Goal: Information Seeking & Learning: Understand process/instructions

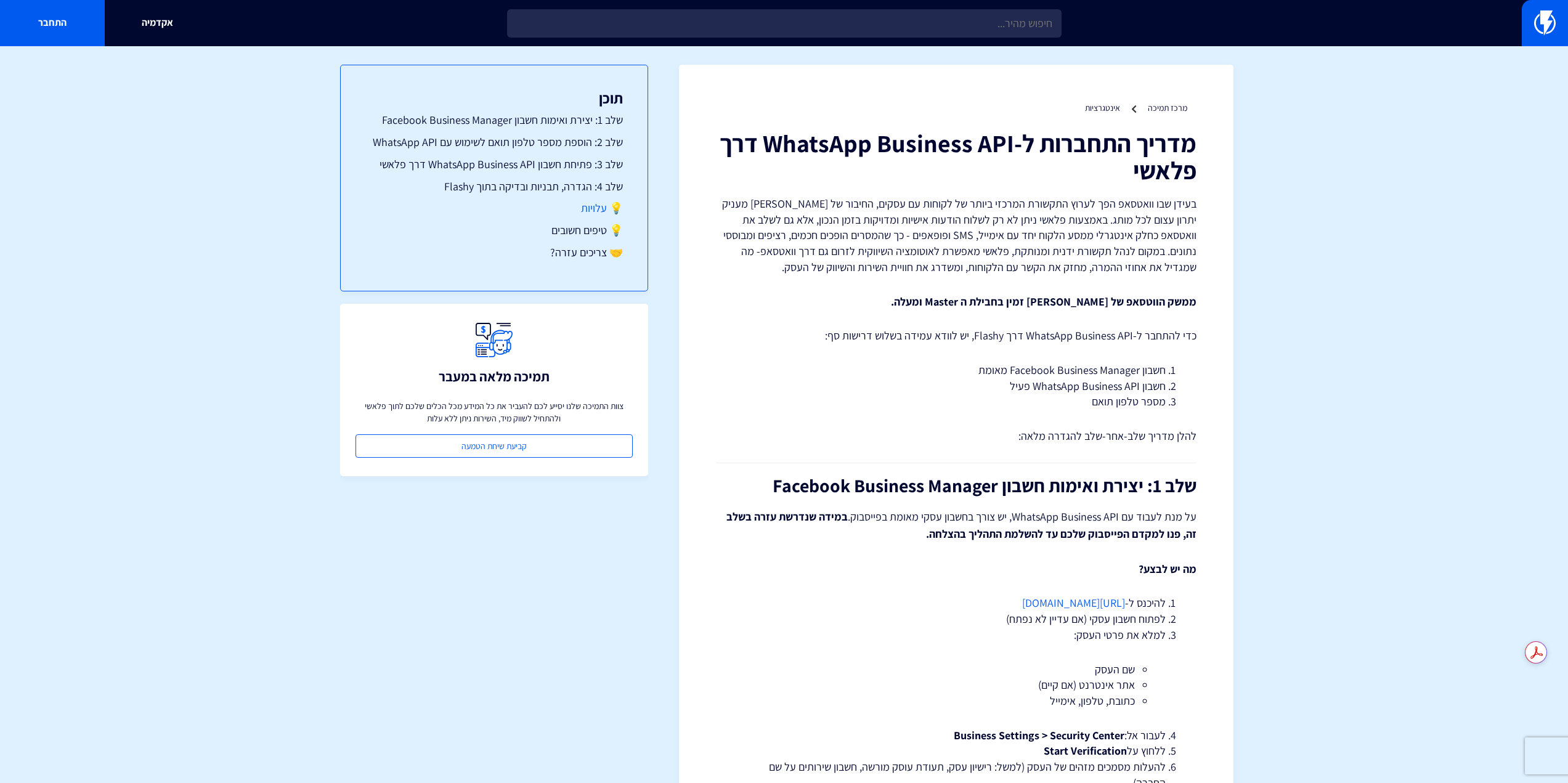
click at [586, 207] on link "💡 עלויות" at bounding box center [494, 208] width 257 height 16
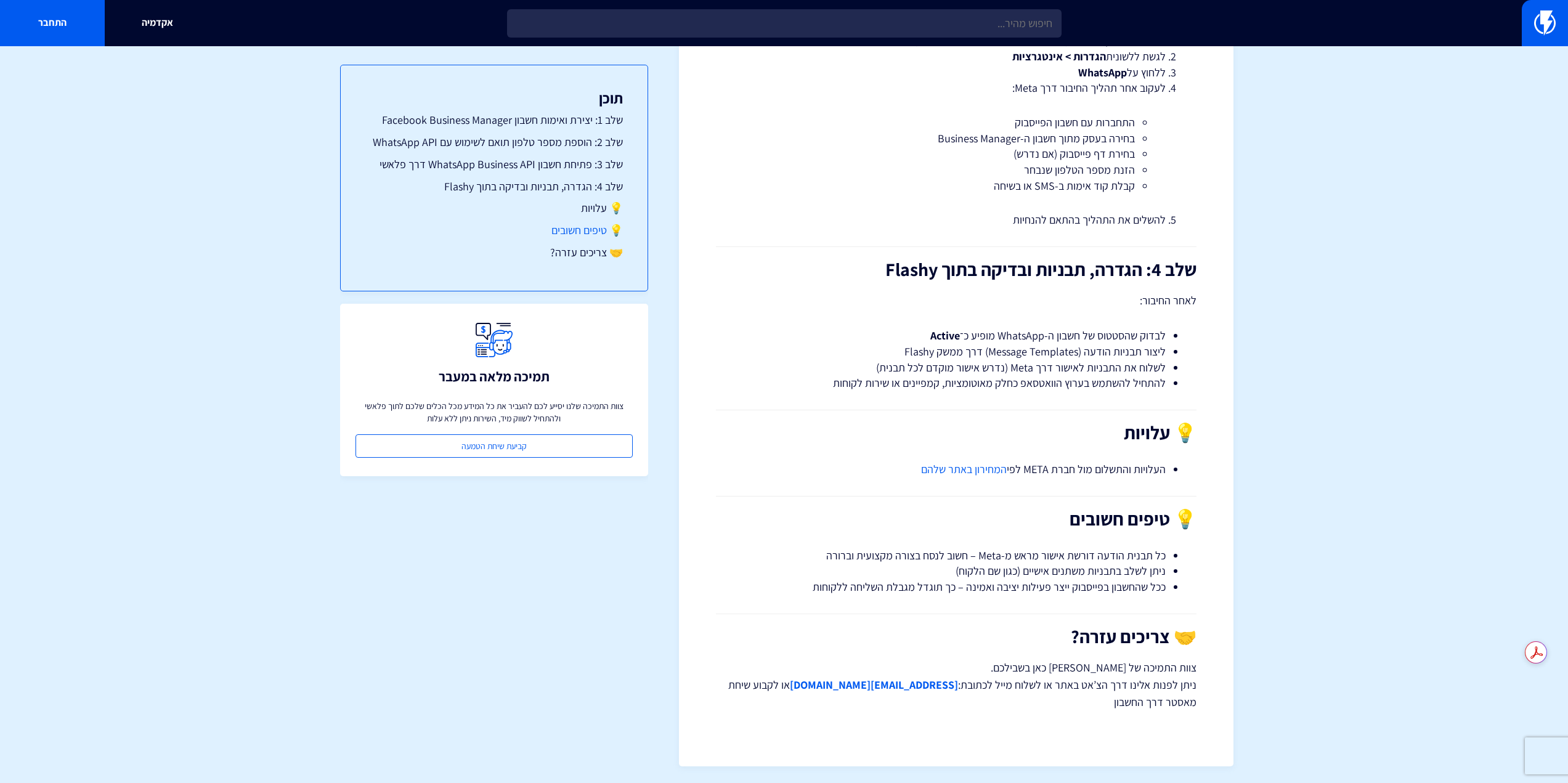
scroll to position [2079, 0]
click at [592, 230] on link "💡 טיפים חשובים" at bounding box center [494, 230] width 257 height 16
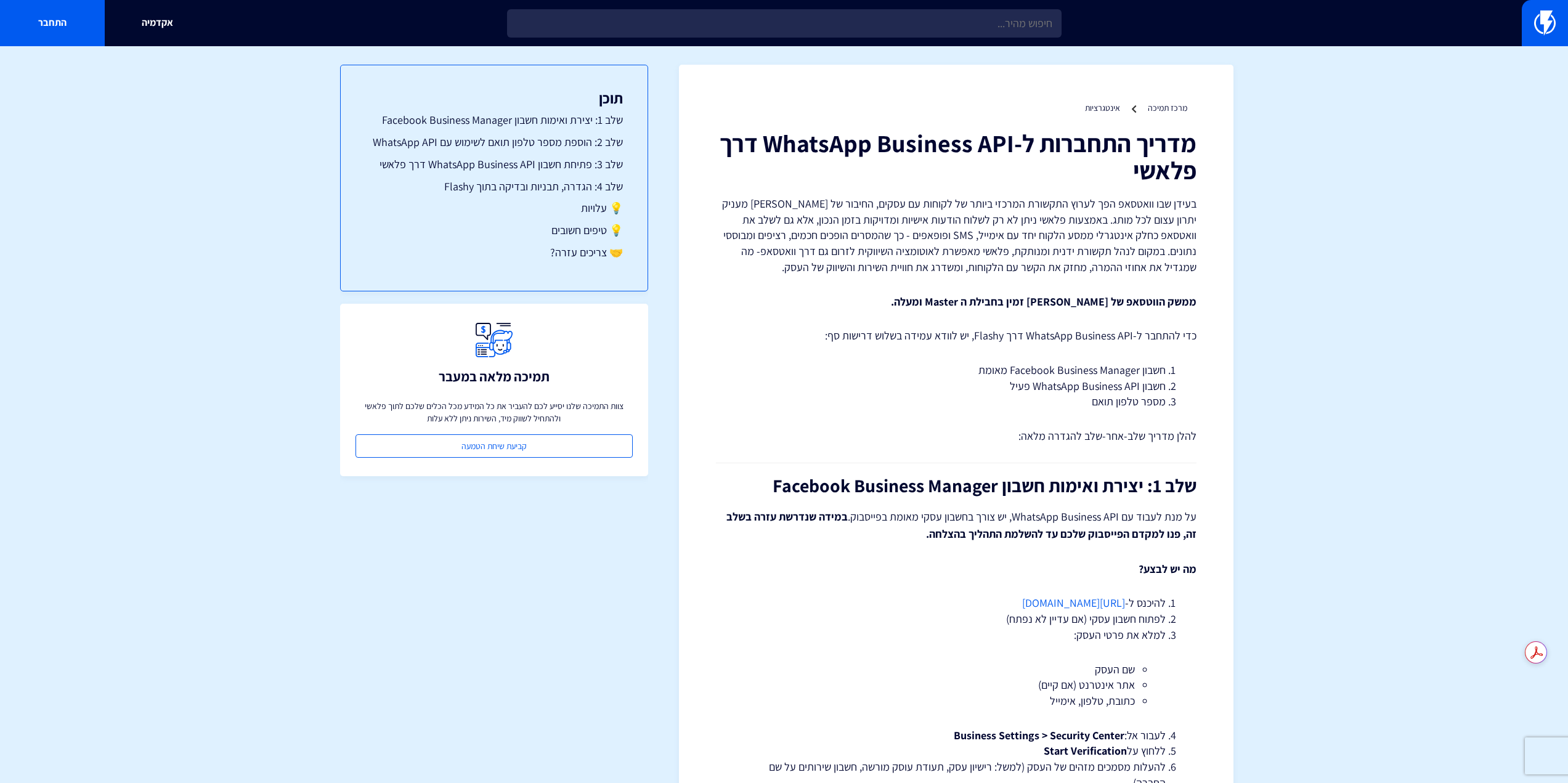
drag, startPoint x: 854, startPoint y: 353, endPoint x: 776, endPoint y: 243, distance: 134.8
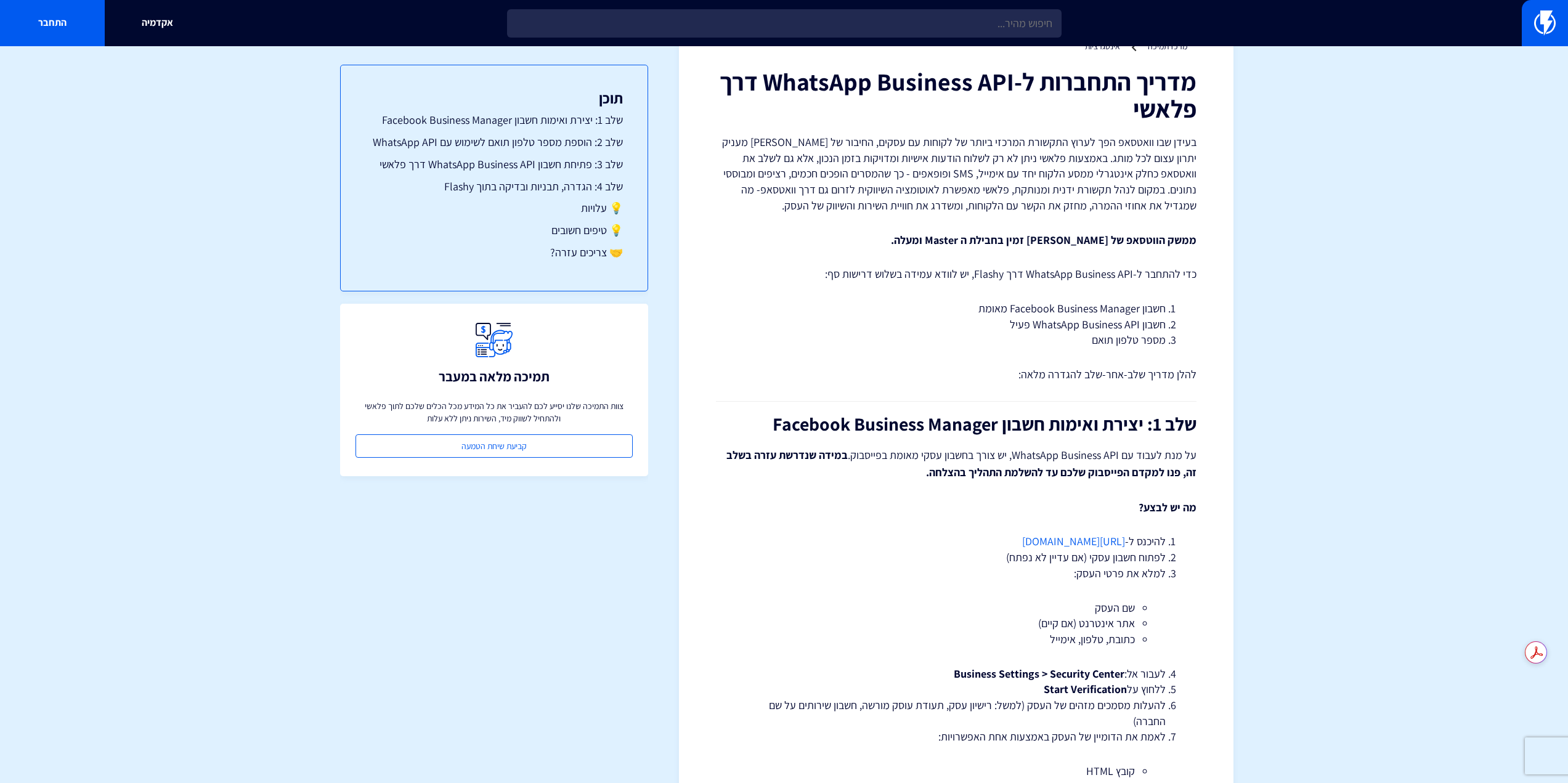
scroll to position [123, 0]
